Goal: Transaction & Acquisition: Register for event/course

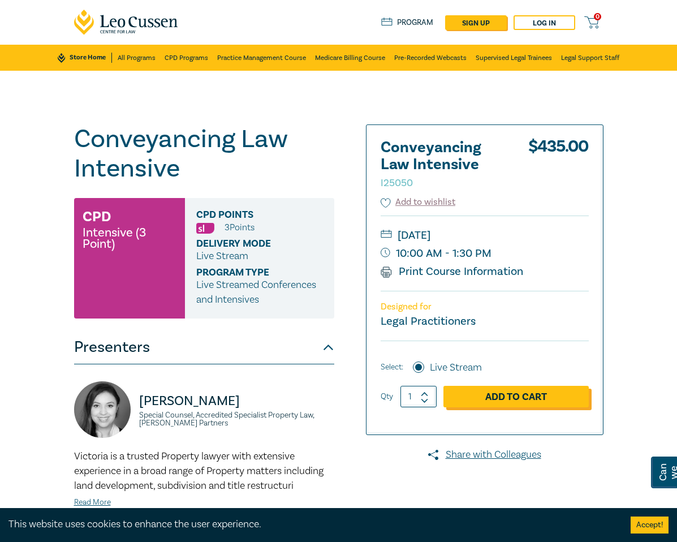
click at [574, 398] on link "Add to Cart" at bounding box center [515, 396] width 145 height 21
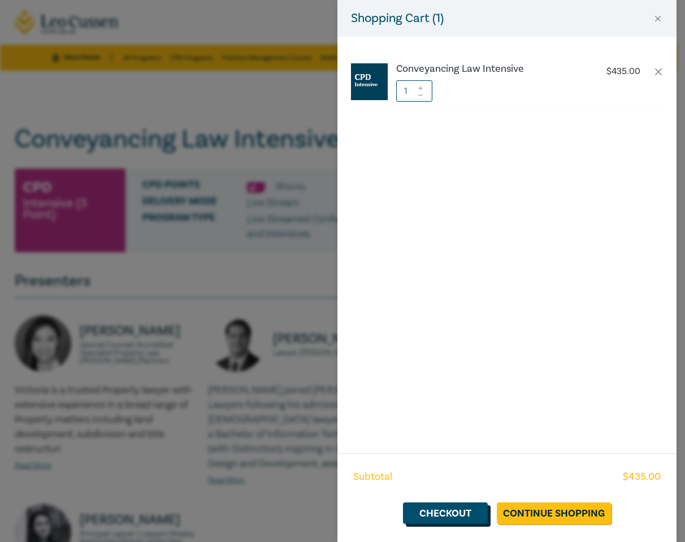
click at [451, 515] on link "Checkout" at bounding box center [445, 512] width 85 height 21
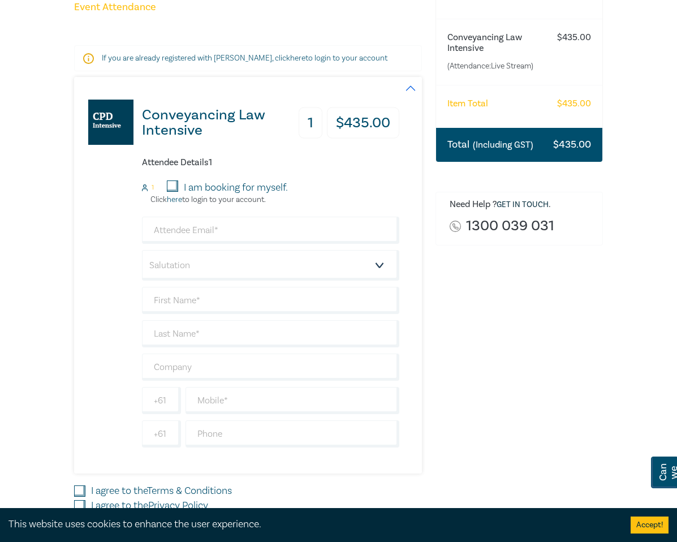
scroll to position [146, 0]
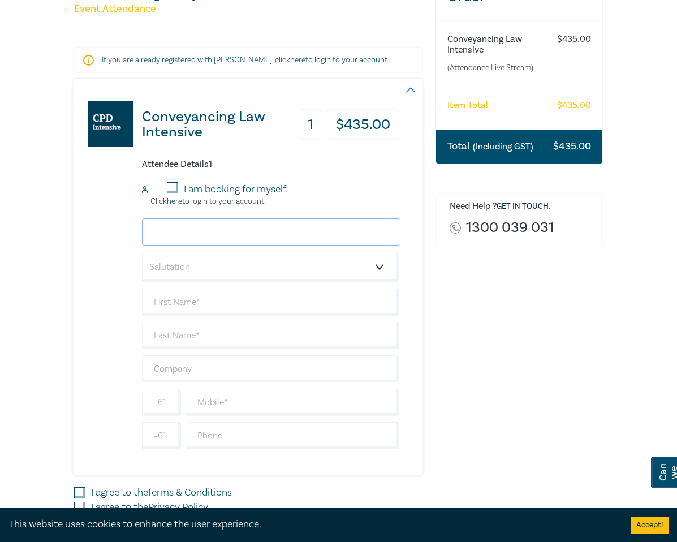
click at [142, 222] on input "email" at bounding box center [271, 231] width 258 height 27
type input "amanda@masonlaw.com.au"
click at [368, 256] on select "Salutation Mr. Mrs. Ms. Miss Dr. Prof. Other" at bounding box center [271, 267] width 258 height 31
select select "Mrs."
click at [142, 252] on select "Salutation Mr. Mrs. Ms. Miss Dr. Prof. Other" at bounding box center [271, 267] width 258 height 31
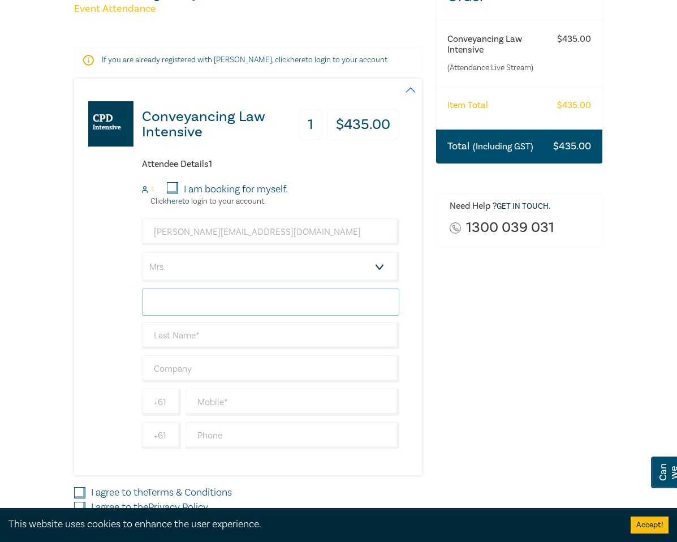
click at [142, 298] on input "text" at bounding box center [271, 301] width 258 height 27
type input "Amanda"
click at [142, 328] on input "text" at bounding box center [271, 335] width 258 height 27
type input "Brown"
click at [153, 362] on input "text" at bounding box center [271, 368] width 258 height 27
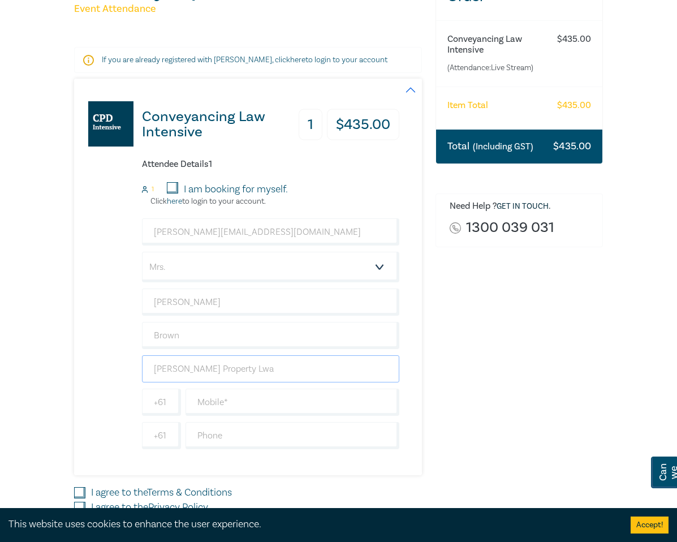
type input "Mason Property Lwa"
click at [185, 392] on input "text" at bounding box center [292, 401] width 214 height 27
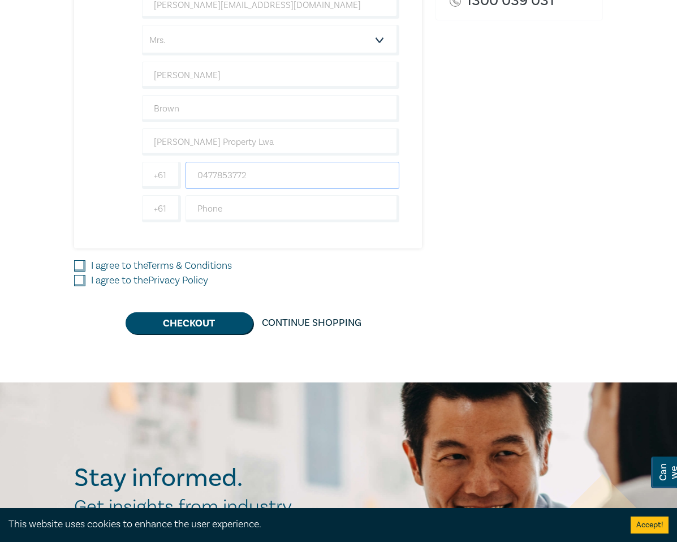
scroll to position [368, 0]
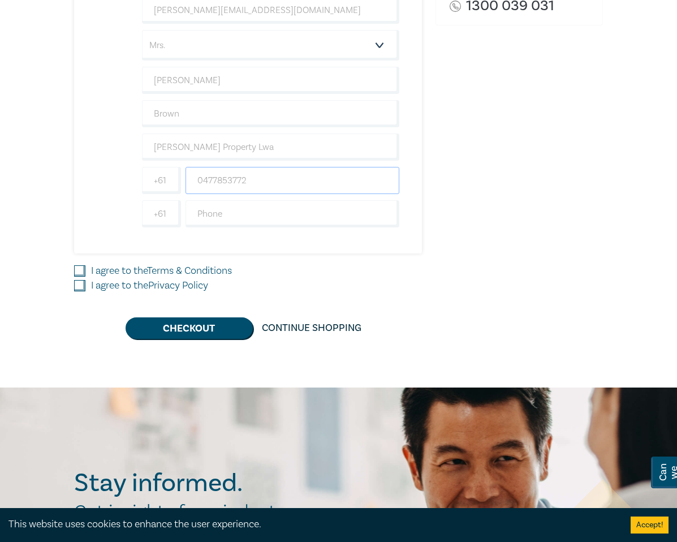
type input "0477853772"
click at [74, 265] on input "I agree to the Terms & Conditions" at bounding box center [79, 270] width 11 height 11
checkbox input "true"
click at [74, 280] on input "I agree to the Privacy Policy" at bounding box center [79, 285] width 11 height 11
checkbox input "true"
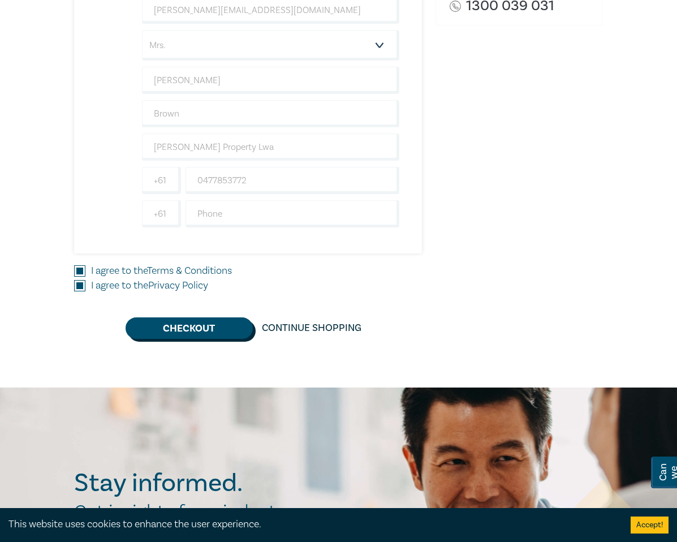
click at [167, 321] on button "Checkout" at bounding box center [188, 327] width 127 height 21
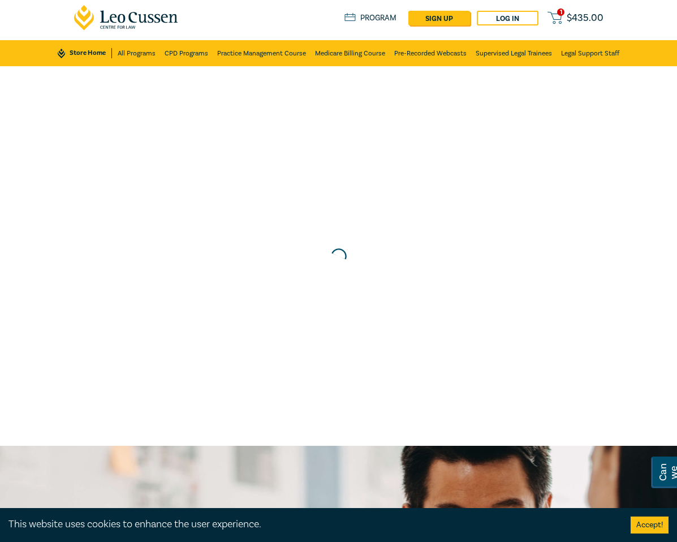
scroll to position [0, 0]
